Goal: Task Accomplishment & Management: Manage account settings

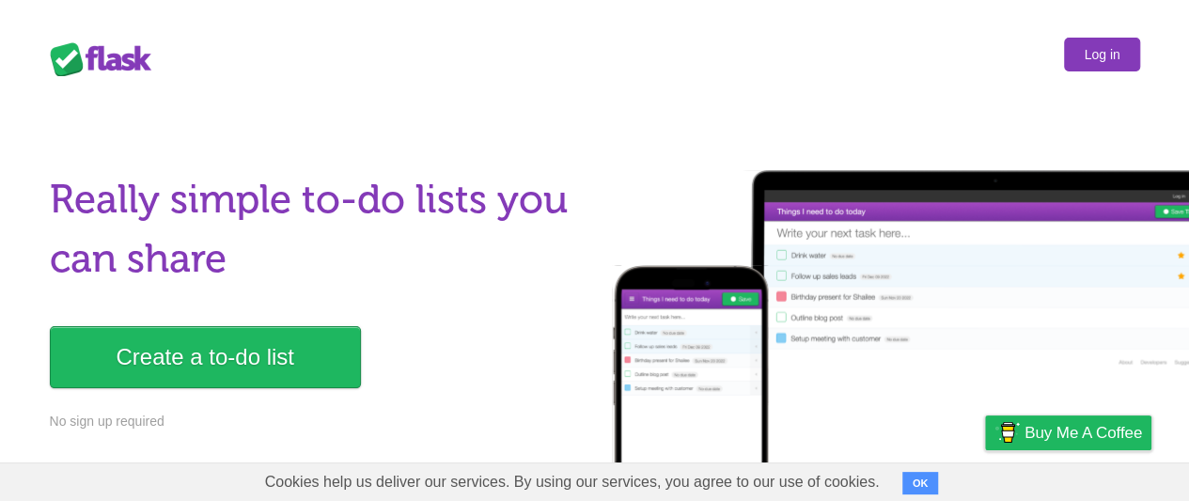
click at [1102, 54] on link "Log in" at bounding box center [1101, 55] width 75 height 34
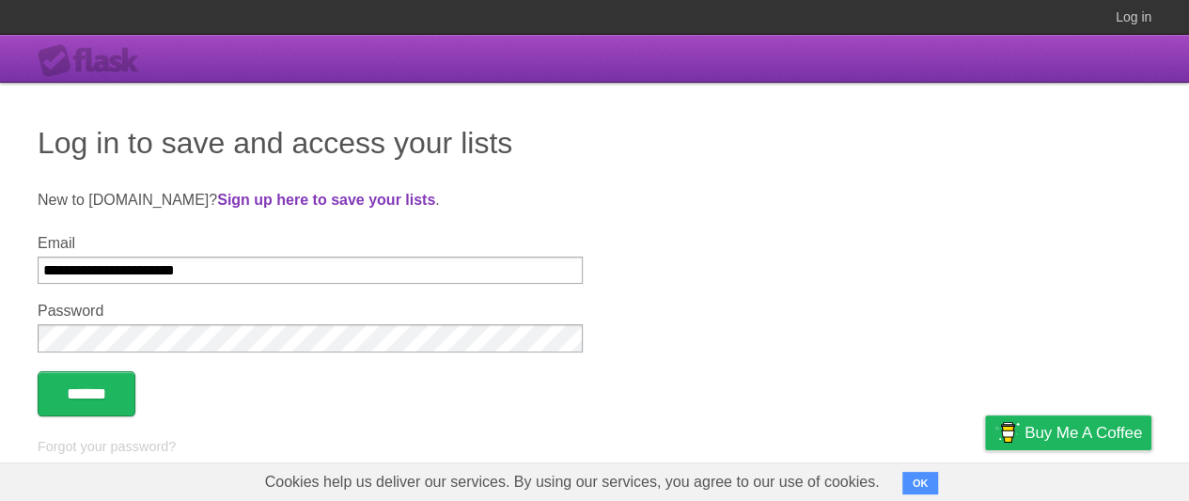
type input "**********"
click at [89, 395] on input "******" at bounding box center [87, 393] width 98 height 45
